Goal: Information Seeking & Learning: Learn about a topic

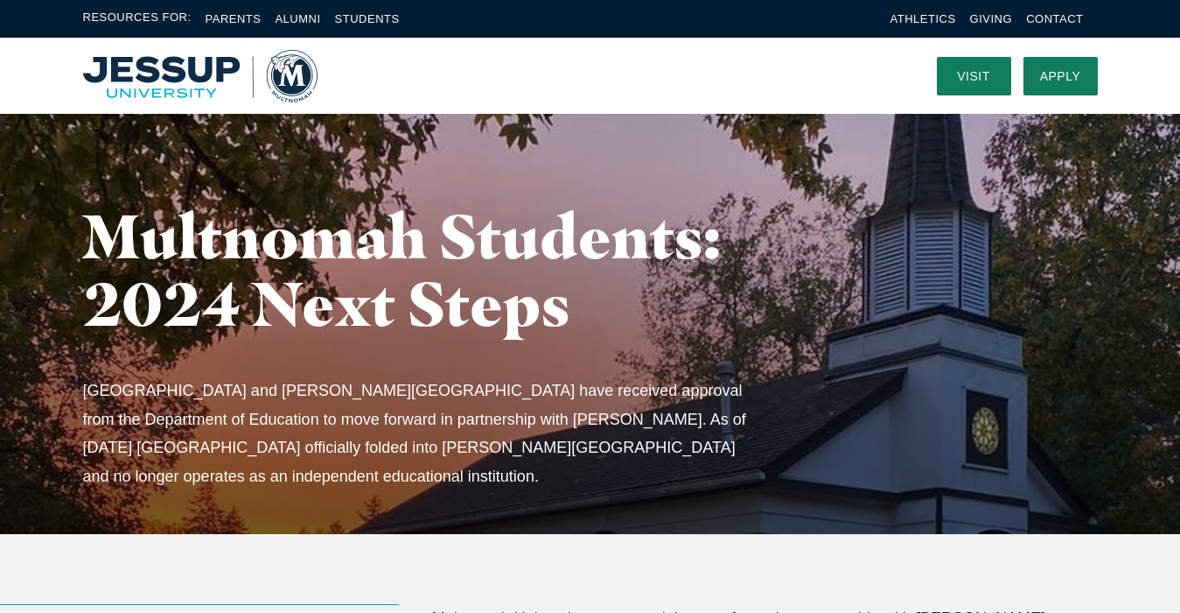
click at [162, 62] on img "Home" at bounding box center [200, 76] width 235 height 53
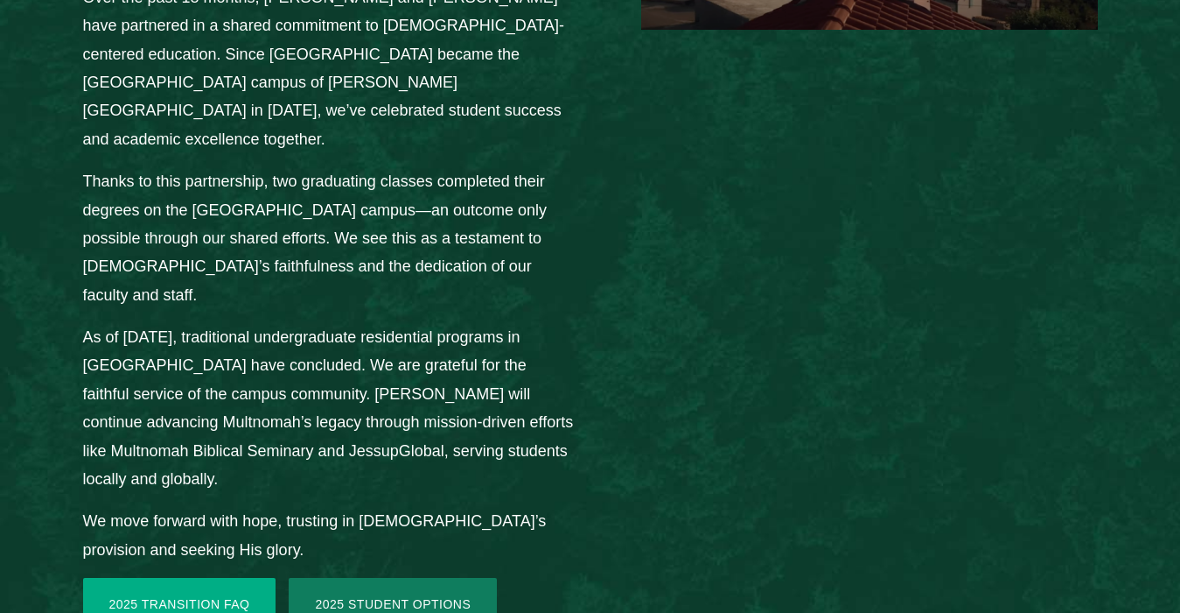
scroll to position [2419, 0]
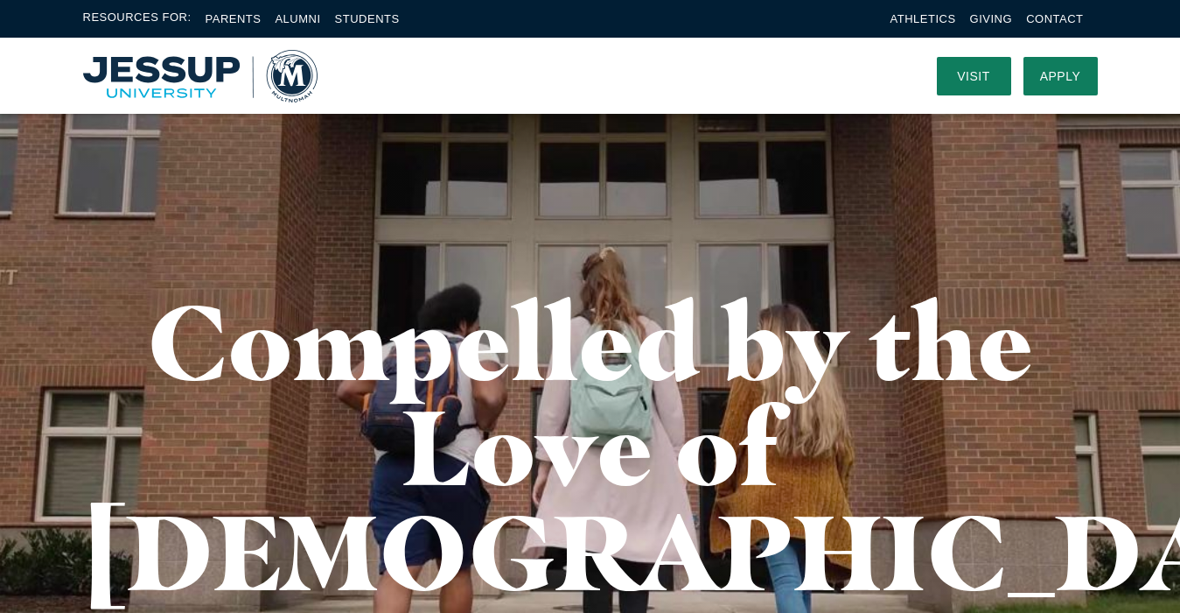
scroll to position [2413, 0]
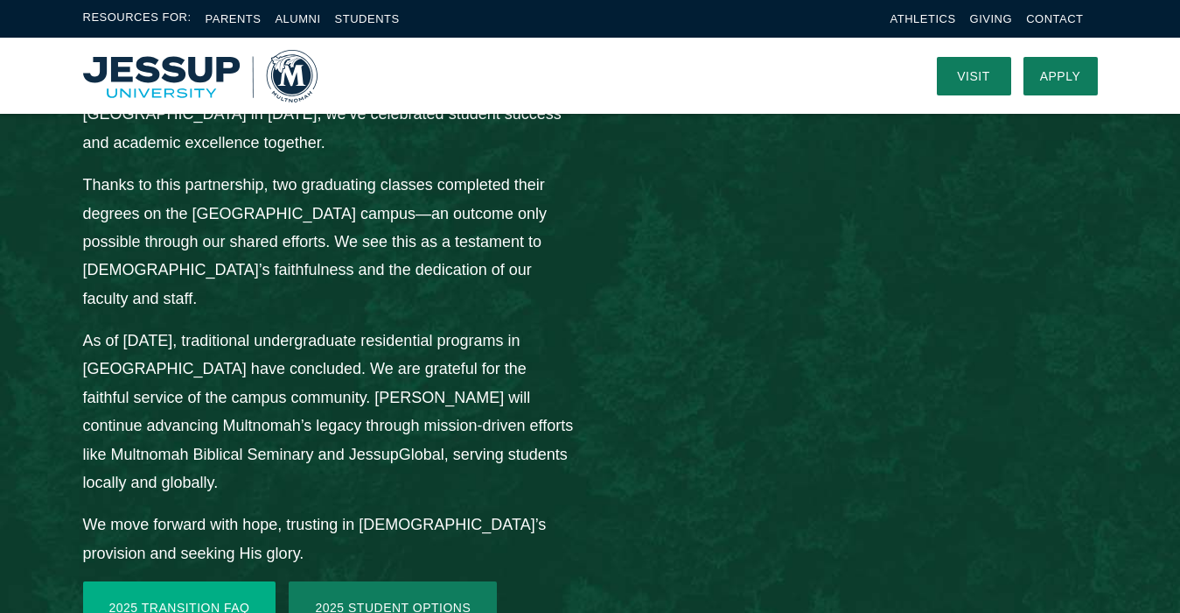
click at [221, 581] on link "2025 Transition FAQ" at bounding box center [179, 607] width 193 height 53
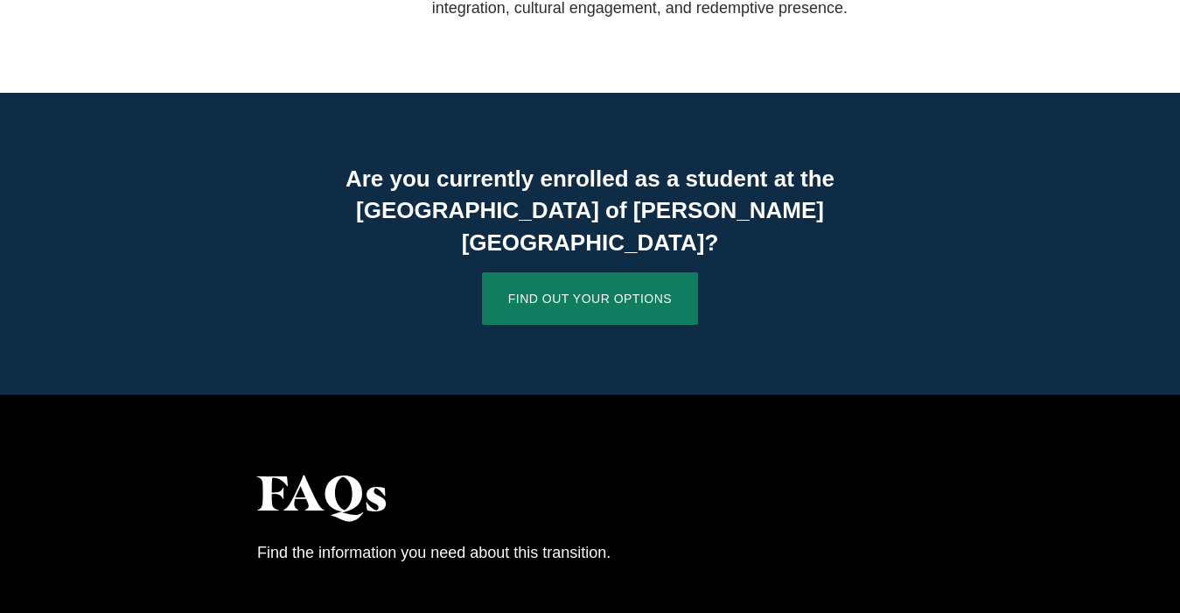
scroll to position [1192, 0]
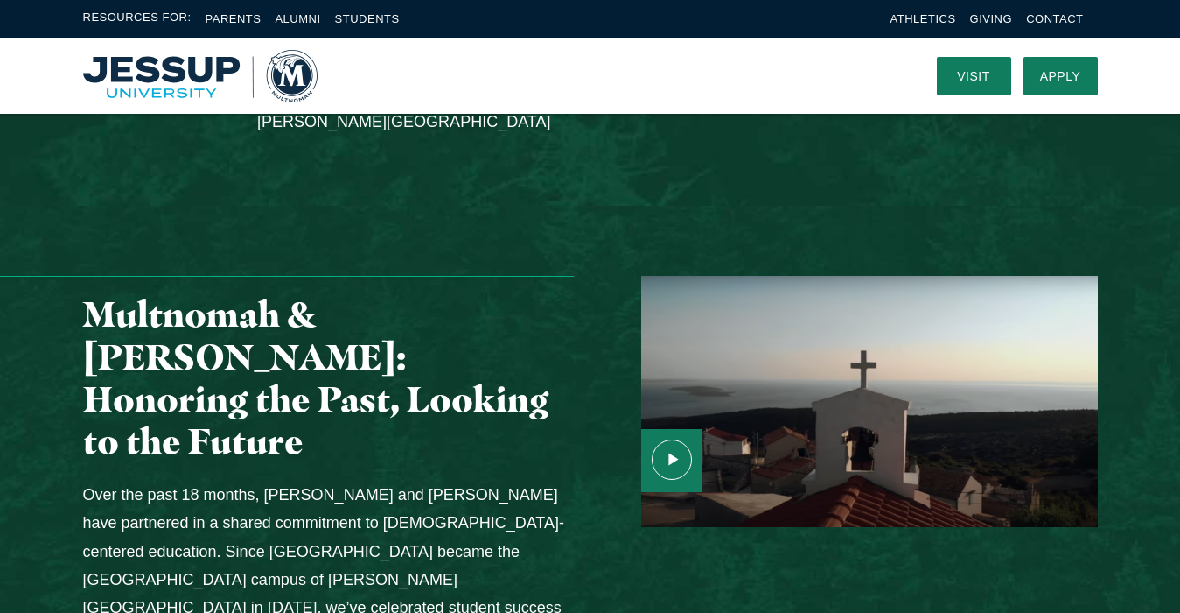
scroll to position [1182, 0]
